Goal: Task Accomplishment & Management: Manage account settings

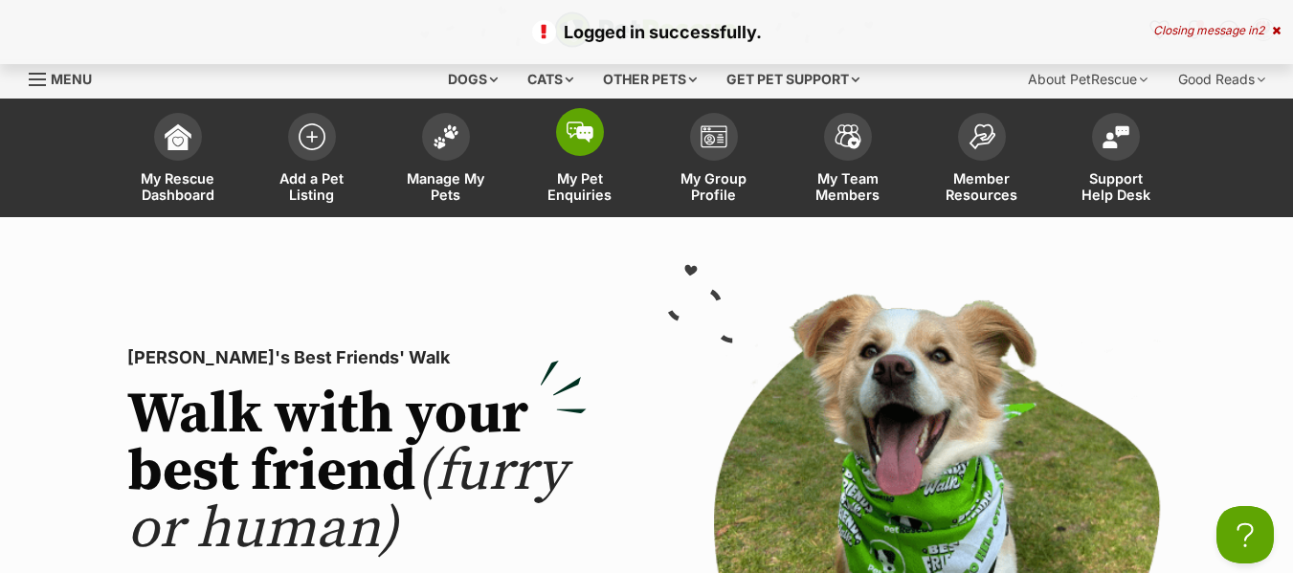
click at [573, 187] on span "My Pet Enquiries" at bounding box center [580, 186] width 86 height 33
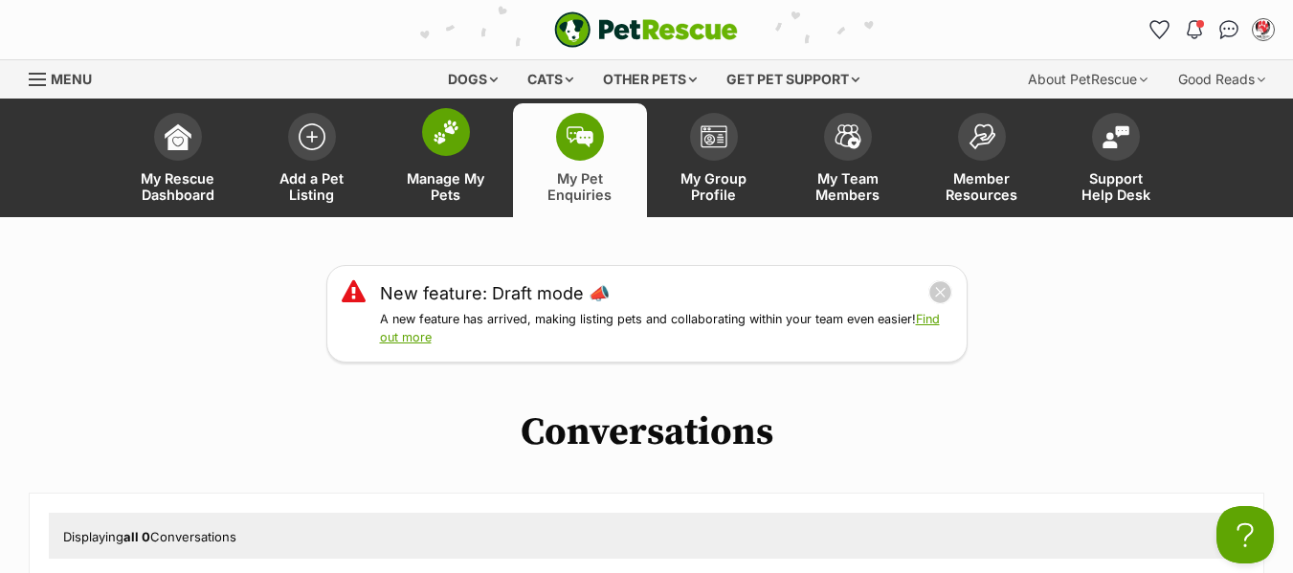
click at [440, 188] on span "Manage My Pets" at bounding box center [446, 186] width 86 height 33
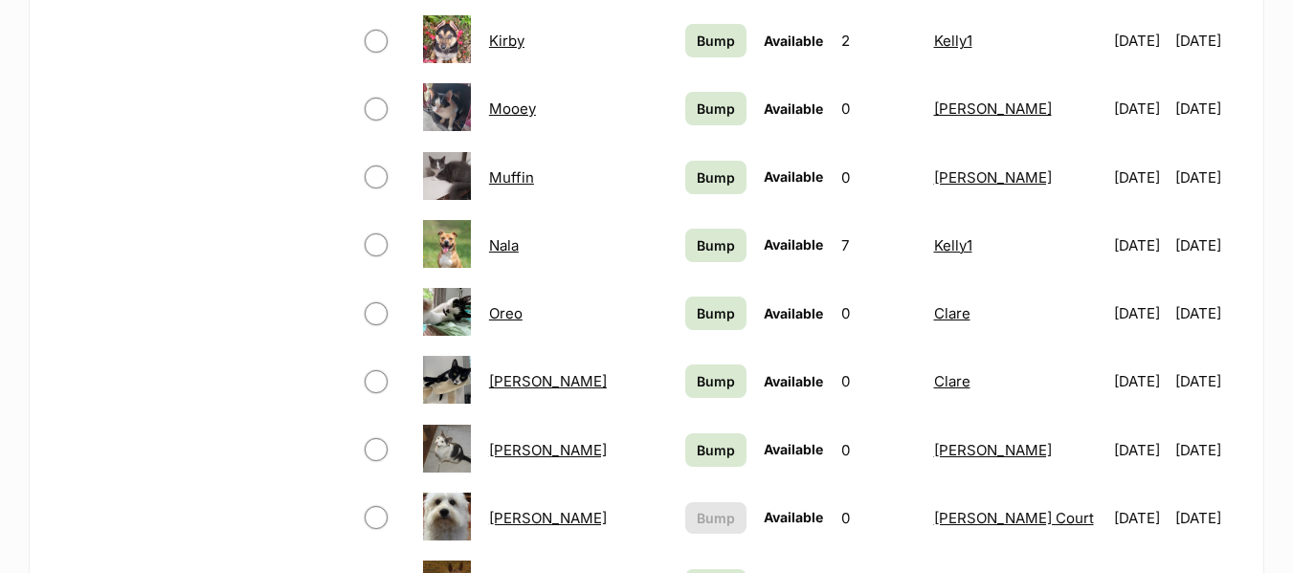
scroll to position [1244, 0]
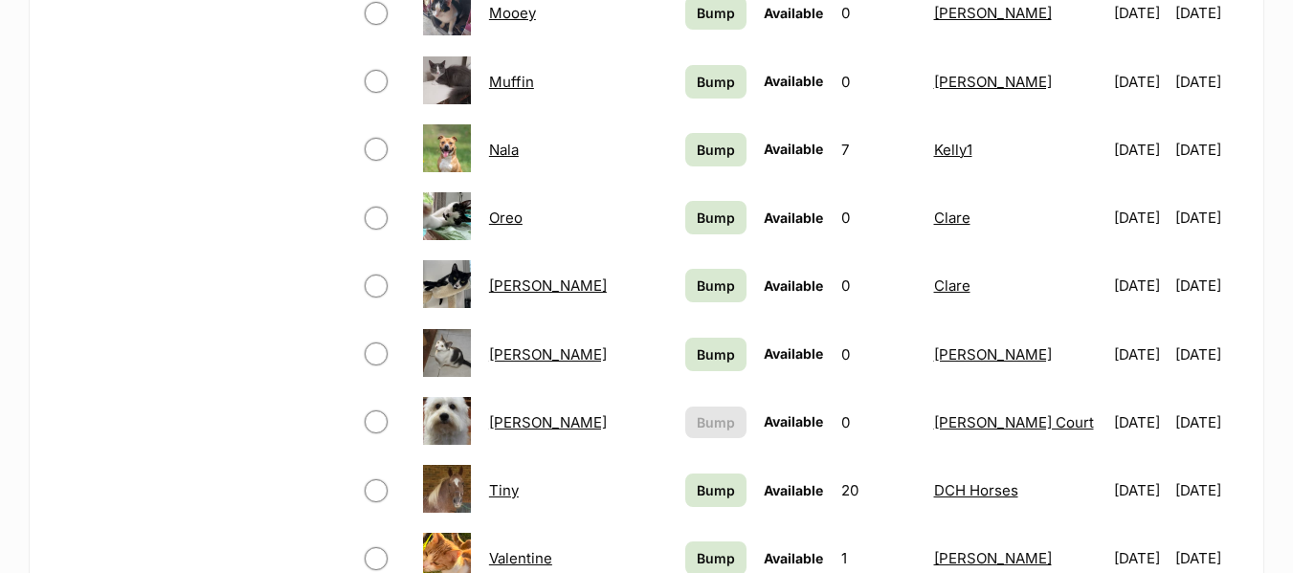
click at [534, 420] on link "Tiffany" at bounding box center [548, 422] width 118 height 18
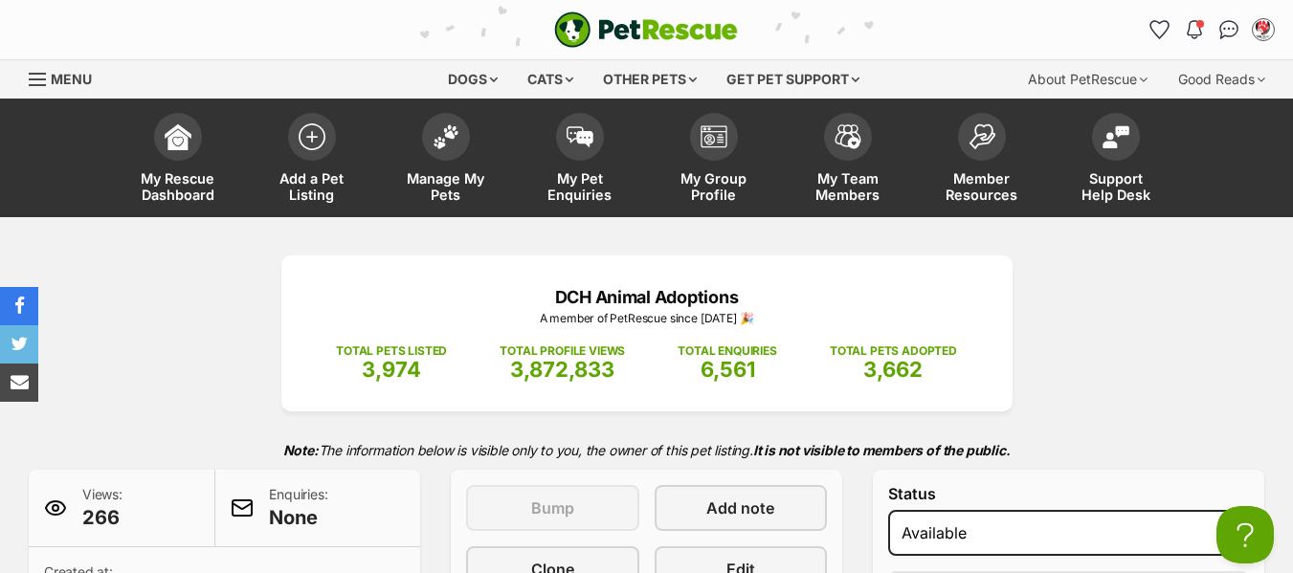
click at [38, 78] on span "Menu" at bounding box center [37, 79] width 17 height 2
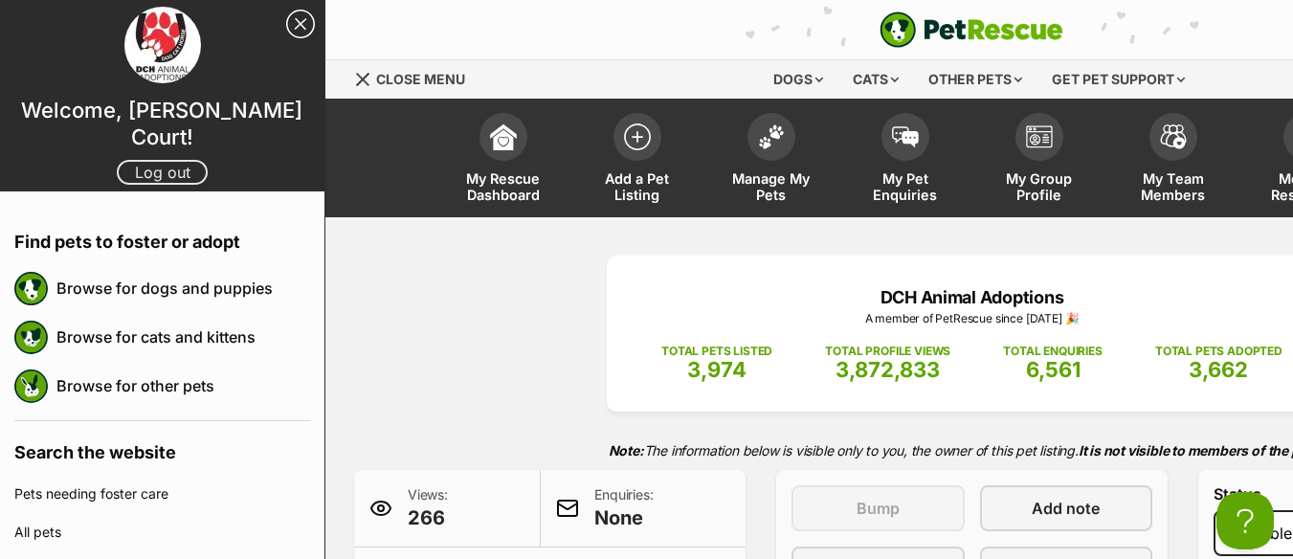
click at [159, 162] on link "Log out" at bounding box center [162, 172] width 91 height 25
